Goal: Transaction & Acquisition: Purchase product/service

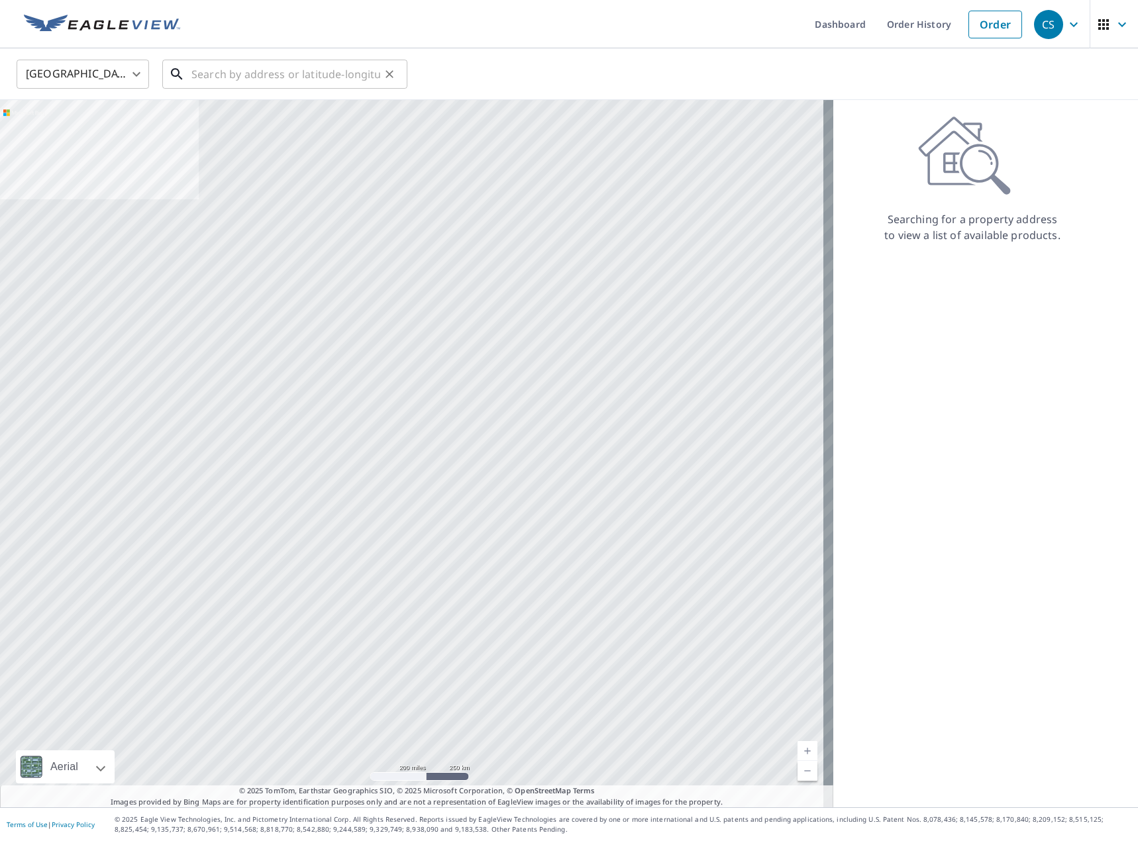
click at [212, 76] on input "text" at bounding box center [285, 74] width 189 height 37
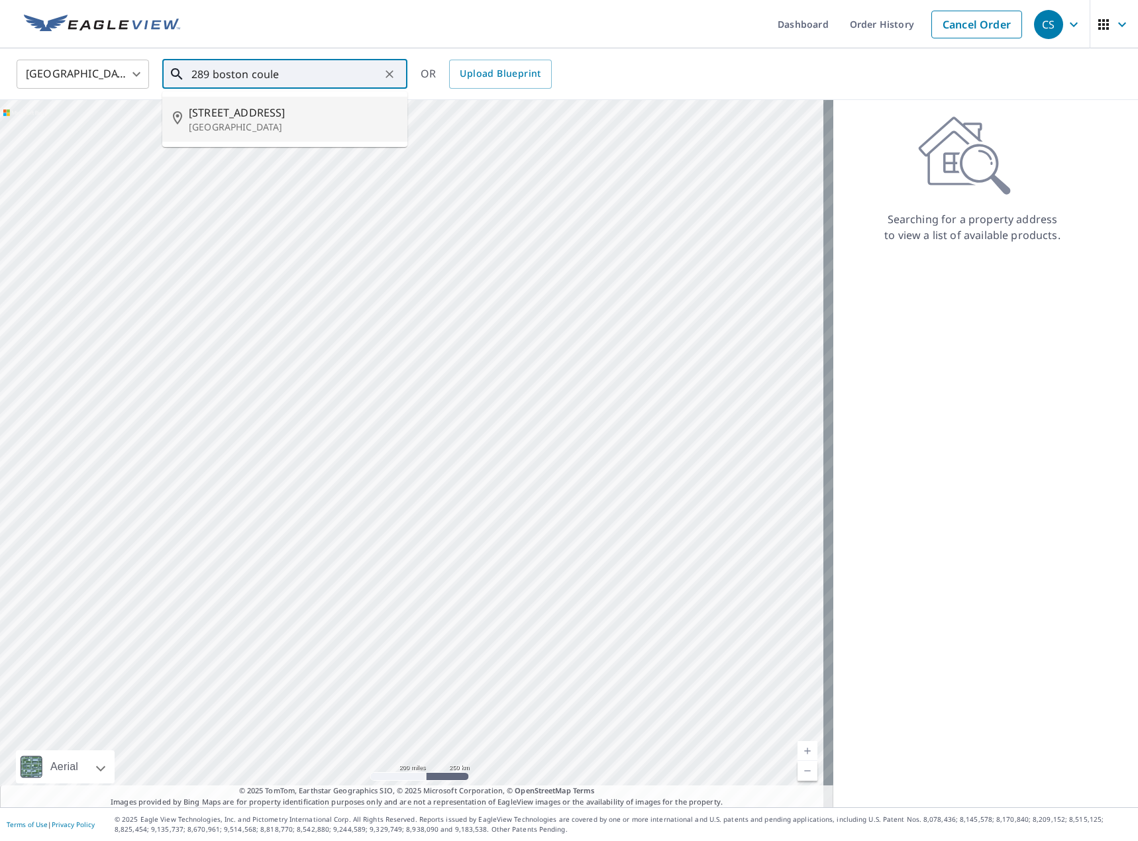
click at [227, 128] on p "[GEOGRAPHIC_DATA]" at bounding box center [293, 127] width 208 height 13
type input "[STREET_ADDRESS]"
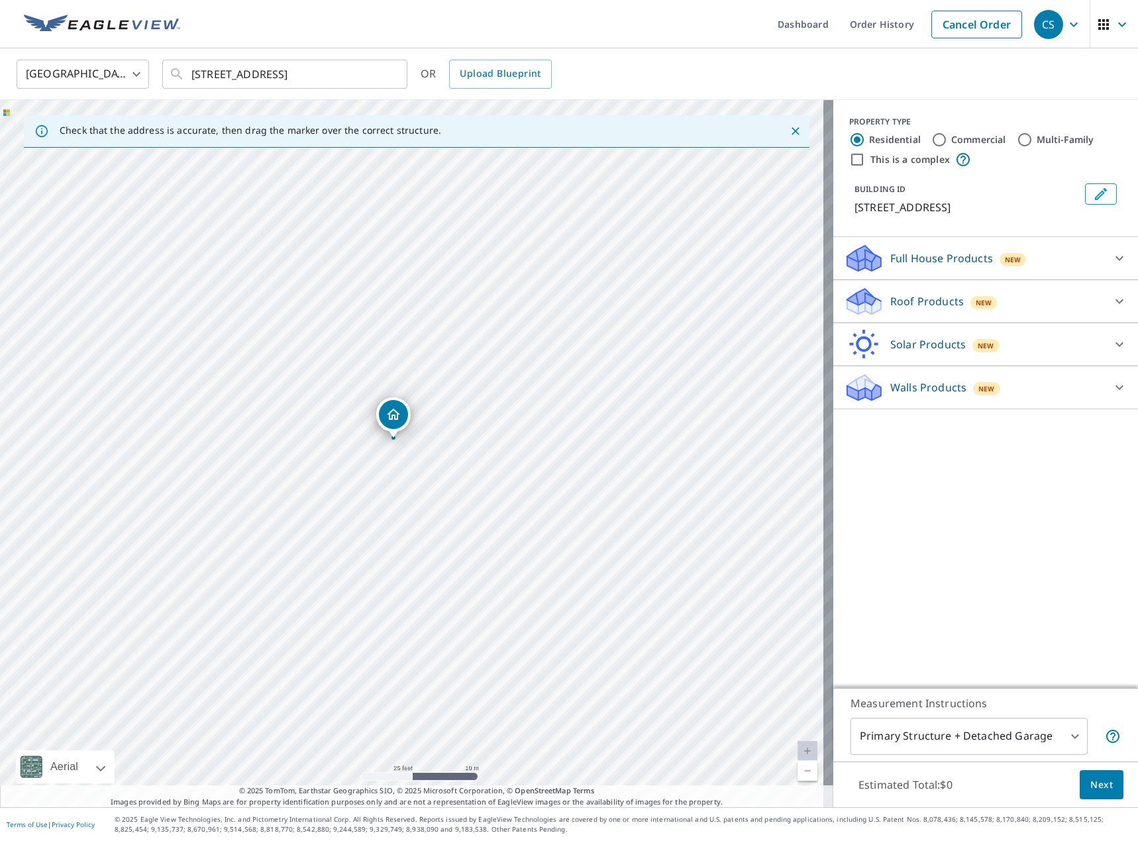
drag, startPoint x: 408, startPoint y: 425, endPoint x: 393, endPoint y: 410, distance: 20.6
click at [923, 266] on p "Full House Products" at bounding box center [941, 258] width 103 height 16
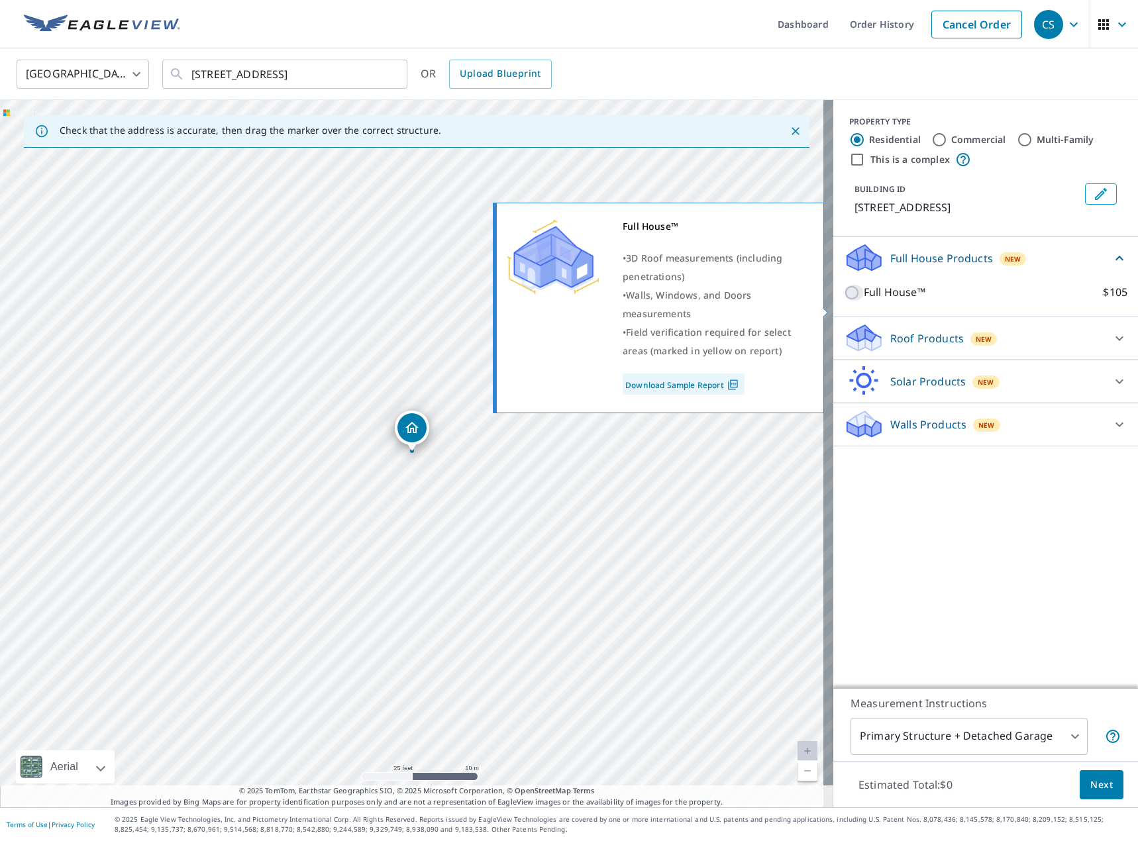
click at [850, 301] on input "Full House™ $105" at bounding box center [854, 293] width 20 height 16
checkbox input "true"
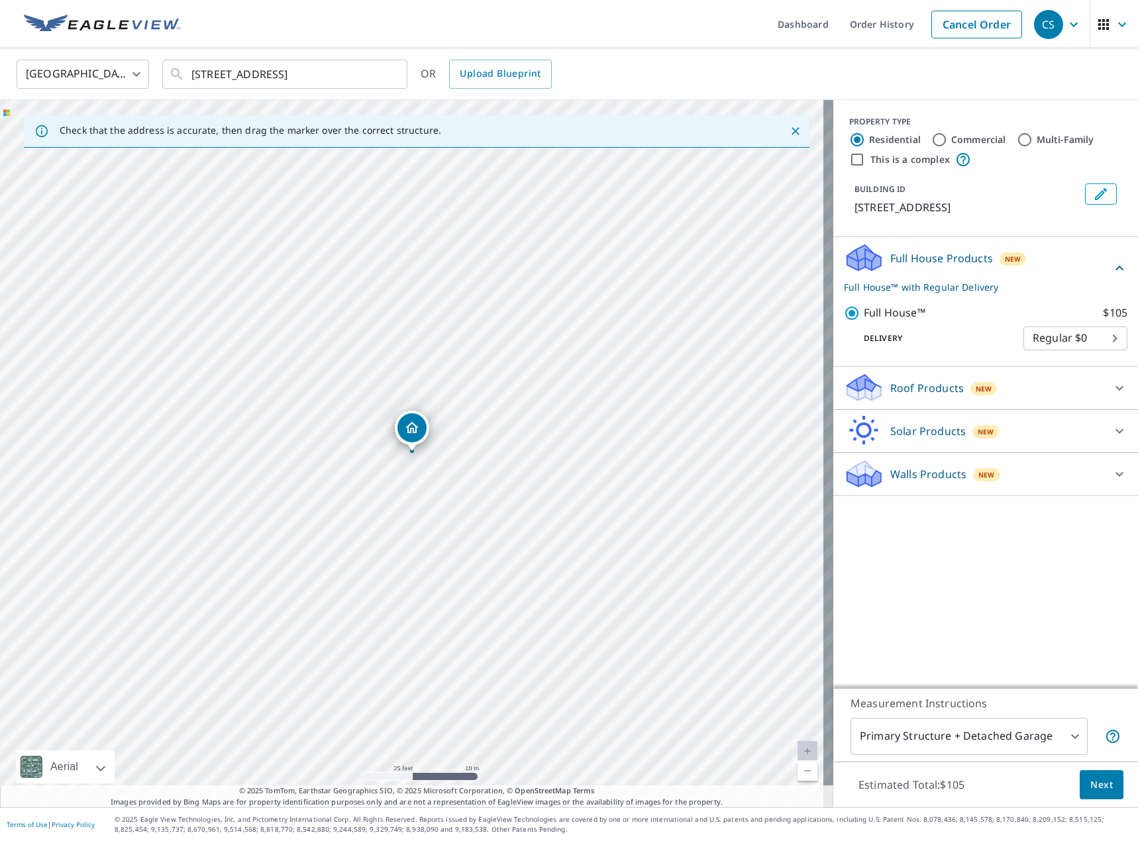
click at [886, 403] on div "Roof Products New" at bounding box center [974, 387] width 260 height 31
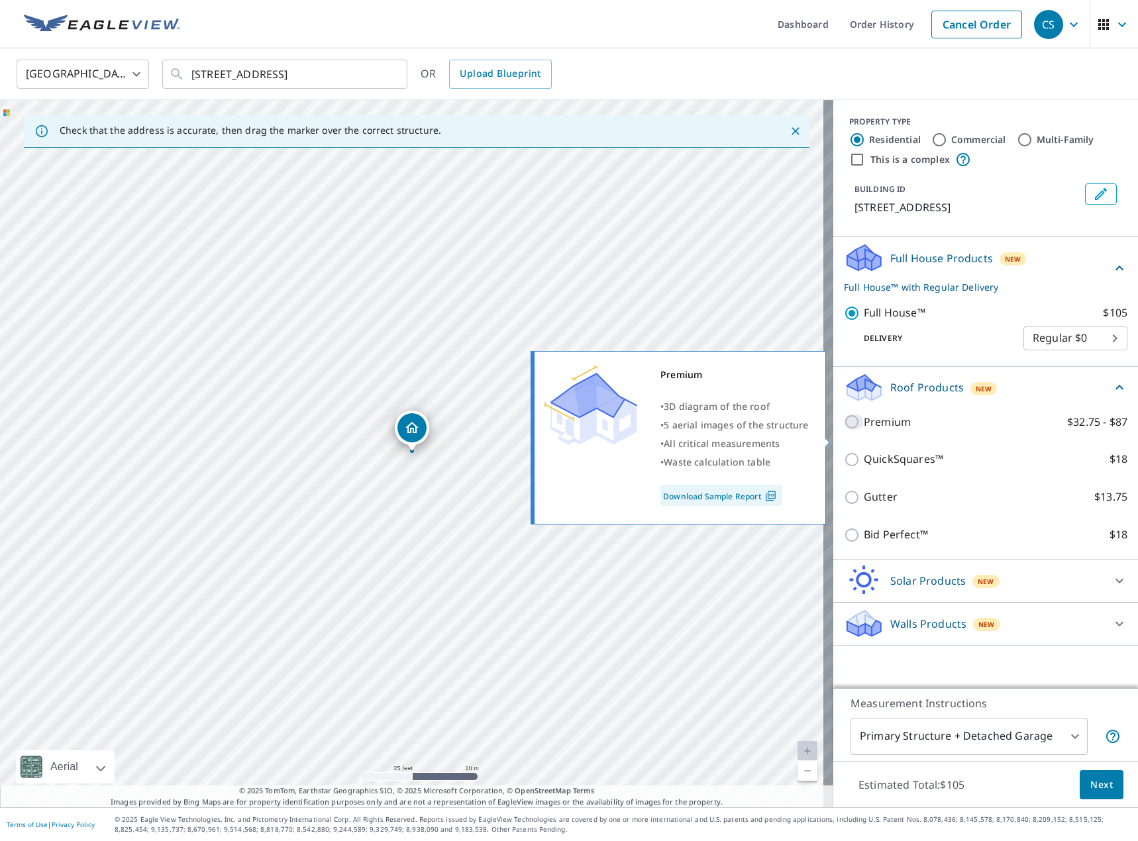
click at [851, 430] on input "Premium $32.75 - $87" at bounding box center [854, 422] width 20 height 16
checkbox input "true"
checkbox input "false"
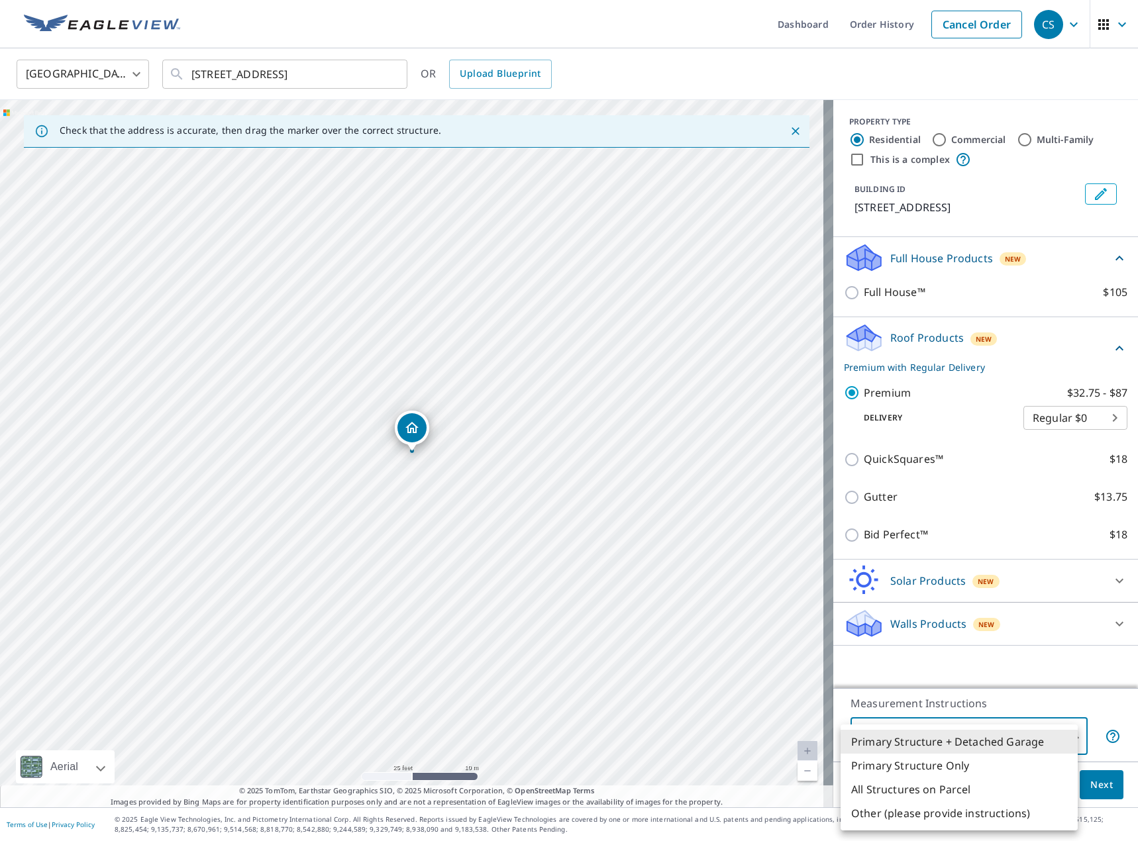
click at [1029, 729] on body "CS CS Dashboard Order History Cancel Order CS [GEOGRAPHIC_DATA] [GEOGRAPHIC_DAT…" at bounding box center [569, 420] width 1138 height 841
click at [1019, 762] on li "Primary Structure Only" at bounding box center [959, 766] width 237 height 24
type input "2"
click at [1103, 790] on button "Next" at bounding box center [1102, 785] width 44 height 30
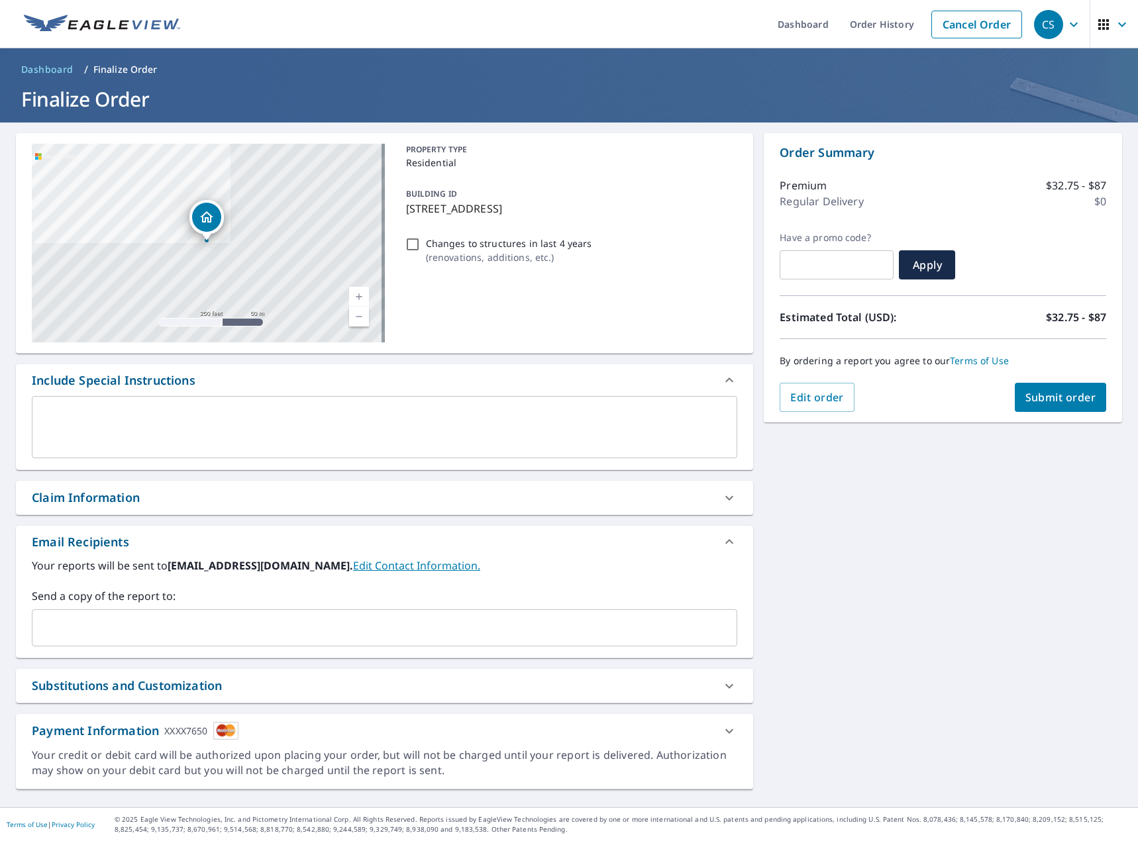
click at [1060, 404] on span "Submit order" at bounding box center [1060, 397] width 71 height 15
